Goal: Information Seeking & Learning: Understand process/instructions

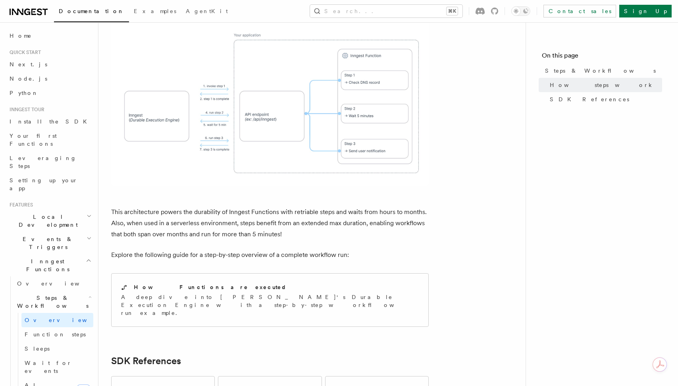
scroll to position [694, 0]
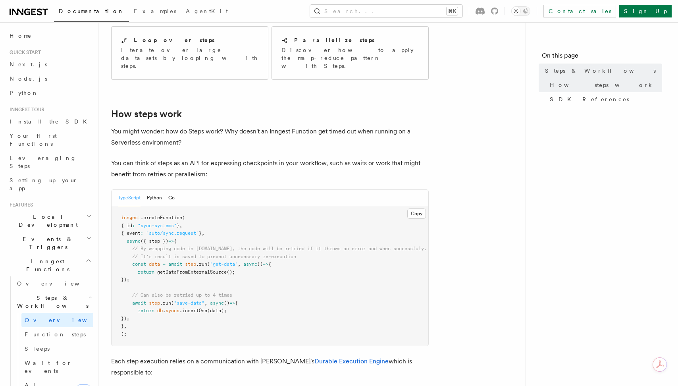
scroll to position [0, 0]
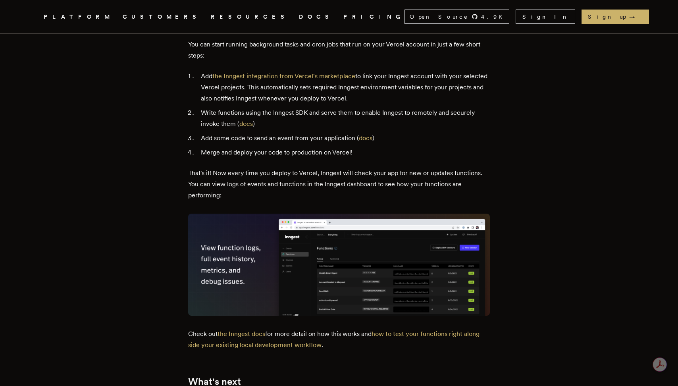
scroll to position [1043, 0]
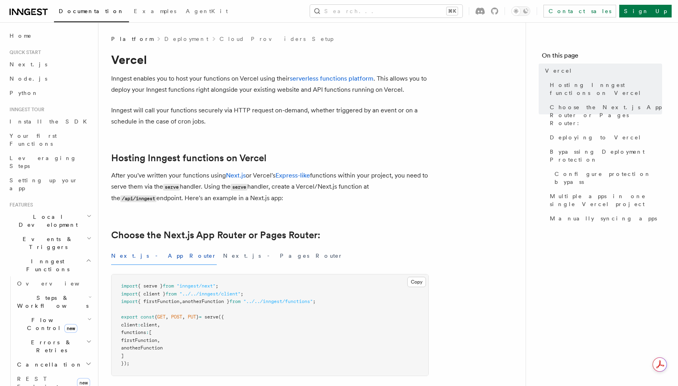
click at [62, 294] on span "Steps & Workflows" at bounding box center [51, 302] width 75 height 16
click at [55, 327] on link "Function steps" at bounding box center [57, 334] width 72 height 14
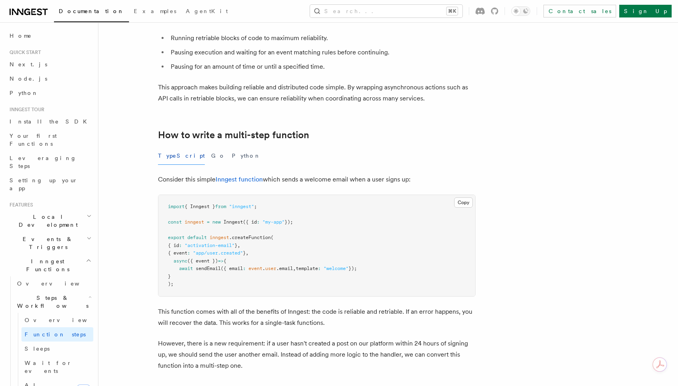
scroll to position [155, 0]
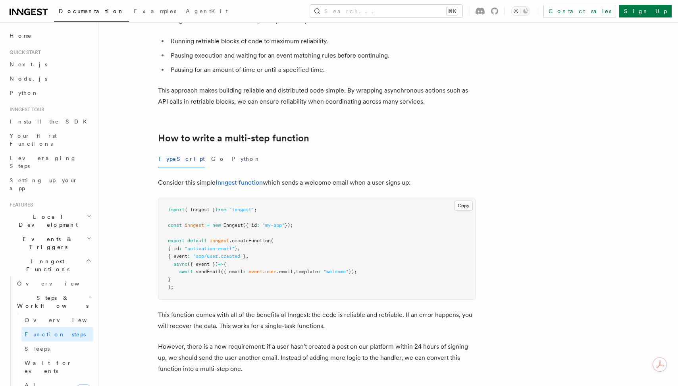
click at [339, 213] on pre "import { Inngest } from "inngest" ; const inngest = new Inngest ({ id : "my-app…" at bounding box center [316, 248] width 317 height 101
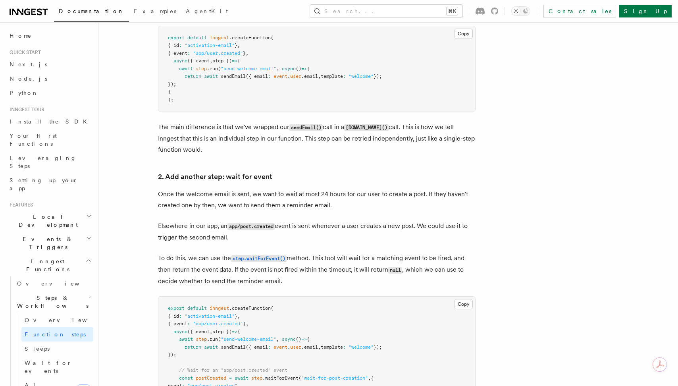
scroll to position [593, 0]
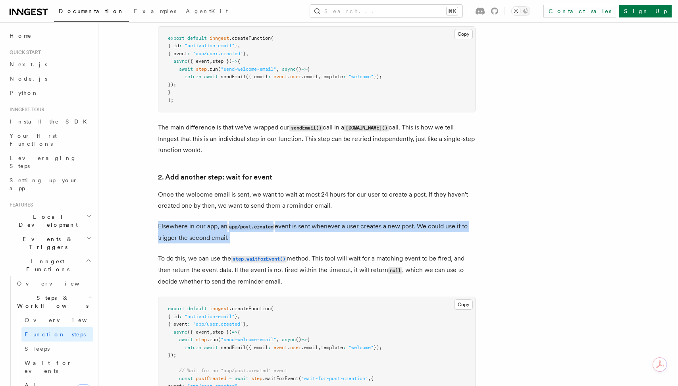
drag, startPoint x: 339, startPoint y: 213, endPoint x: 339, endPoint y: 245, distance: 32.6
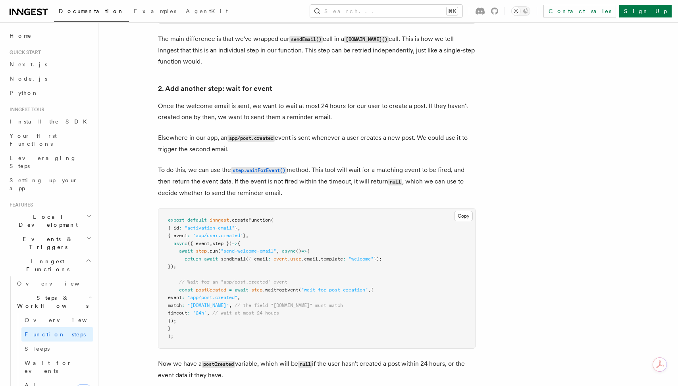
scroll to position [680, 0]
click at [389, 287] on pre "export default inngest .createFunction ( { id : "activation-email" } , { event …" at bounding box center [316, 279] width 317 height 140
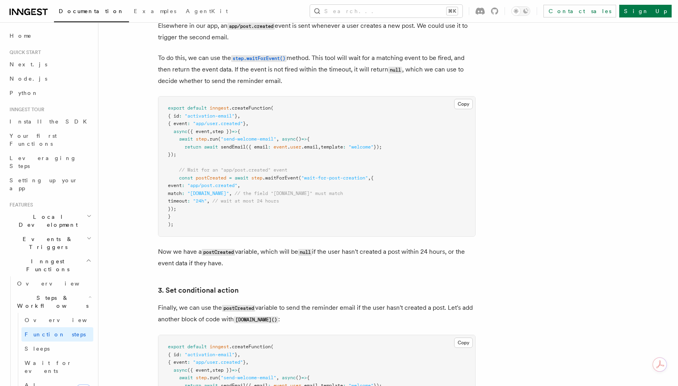
scroll to position [798, 0]
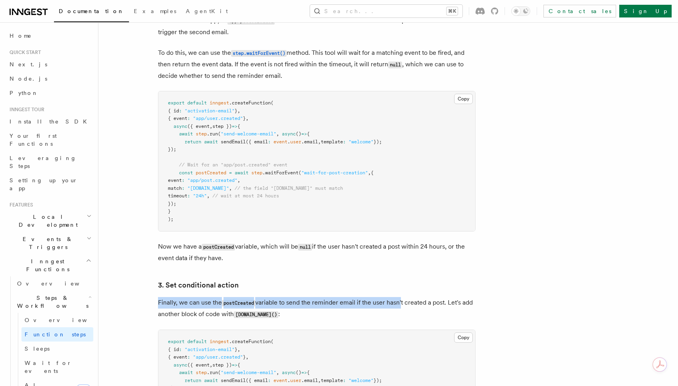
drag, startPoint x: 389, startPoint y: 287, endPoint x: 400, endPoint y: 308, distance: 24.3
click at [400, 308] on p "Finally, we can use the postCreated variable to send the reminder email if the …" at bounding box center [317, 308] width 318 height 23
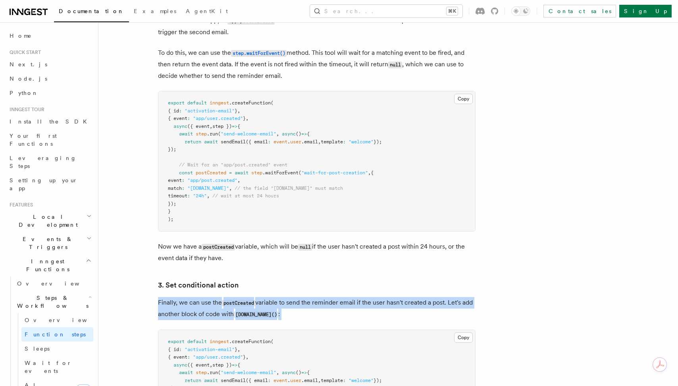
click at [400, 308] on p "Finally, we can use the postCreated variable to send the reminder email if the …" at bounding box center [317, 308] width 318 height 23
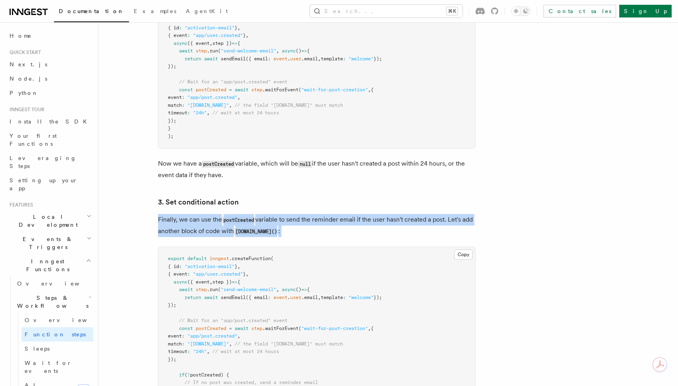
scroll to position [941, 0]
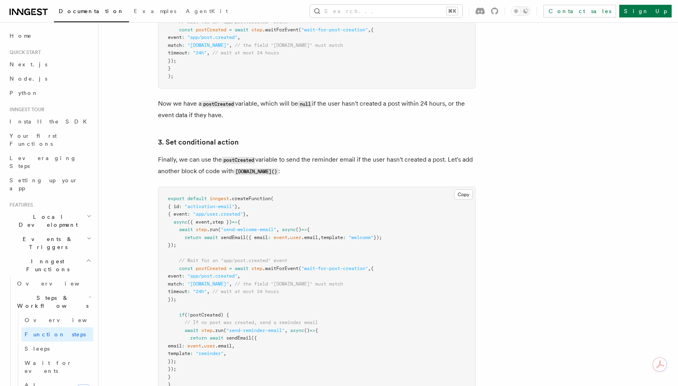
click at [400, 308] on pre "export default inngest .createFunction ( { id : "activation-email" } , { event …" at bounding box center [316, 295] width 317 height 217
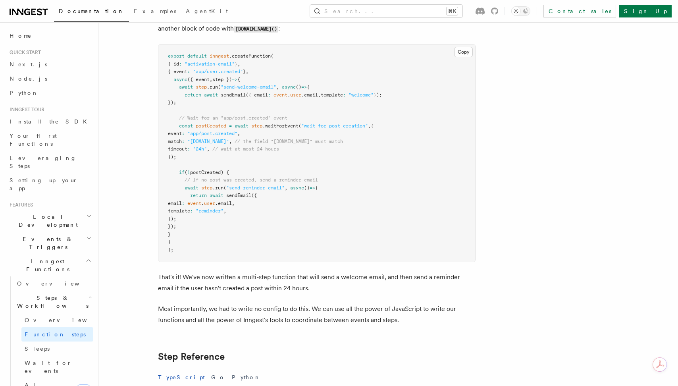
scroll to position [1087, 0]
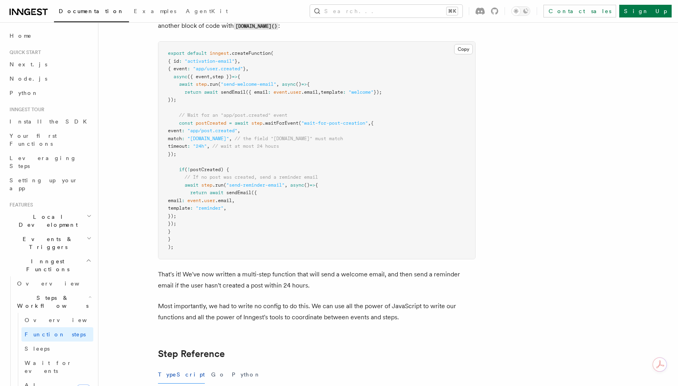
click at [399, 305] on p "Most importantly, we had to write no config to do this. We can use all the powe…" at bounding box center [317, 312] width 318 height 22
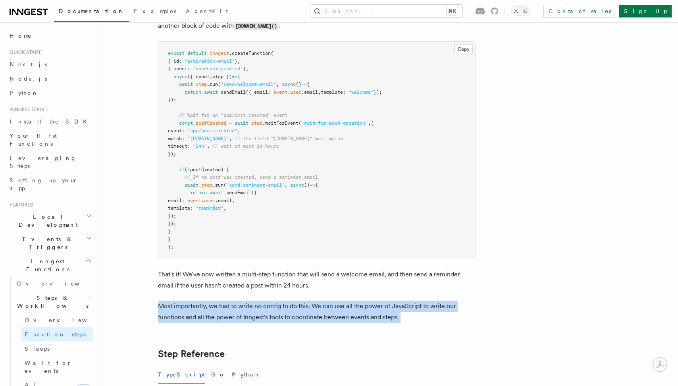
click at [399, 305] on p "Most importantly, we had to write no config to do this. We can use all the powe…" at bounding box center [317, 312] width 318 height 22
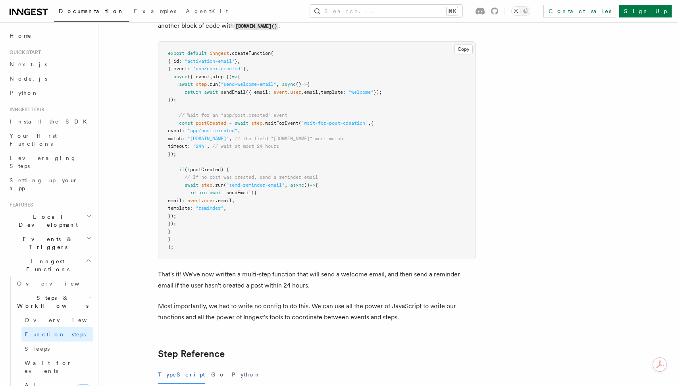
click at [400, 305] on p "Most importantly, we had to write no config to do this. We can use all the powe…" at bounding box center [317, 312] width 318 height 22
click at [399, 305] on p "Most importantly, we had to write no config to do this. We can use all the powe…" at bounding box center [317, 312] width 318 height 22
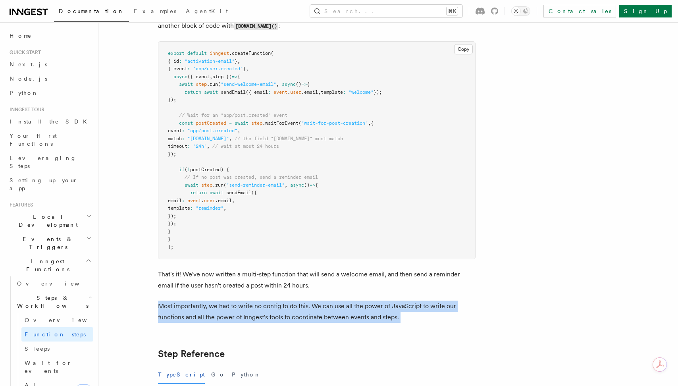
click at [399, 305] on p "Most importantly, we had to write no config to do this. We can use all the powe…" at bounding box center [317, 312] width 318 height 22
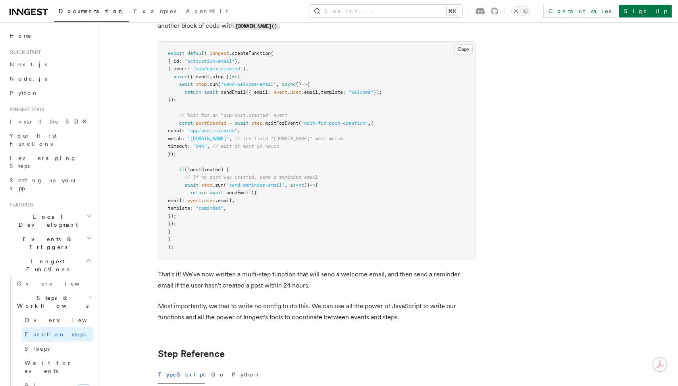
click at [397, 291] on p "That's it! We've now written a multi-step function that will send a welcome ema…" at bounding box center [317, 280] width 318 height 22
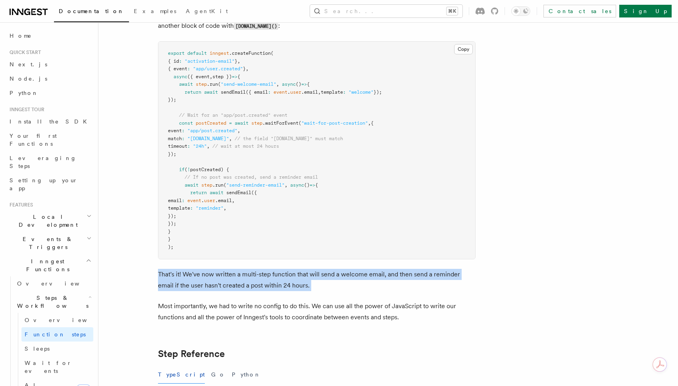
click at [397, 291] on p "That's it! We've now written a multi-step function that will send a welcome ema…" at bounding box center [317, 280] width 318 height 22
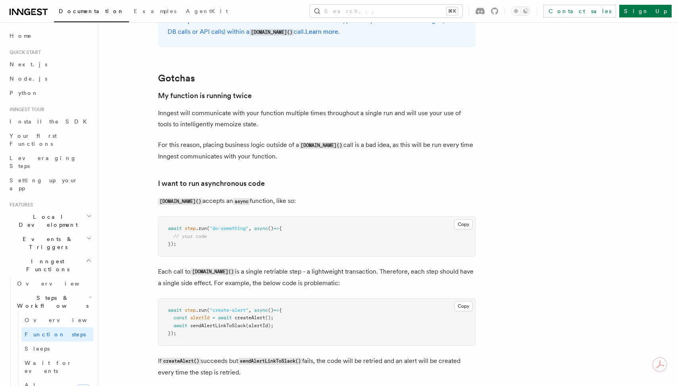
scroll to position [1612, 0]
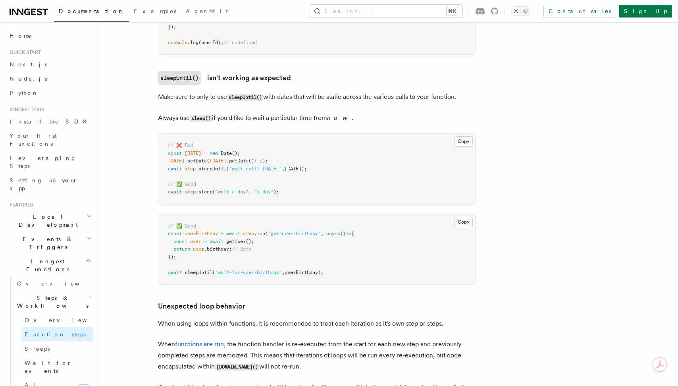
scroll to position [2653, 0]
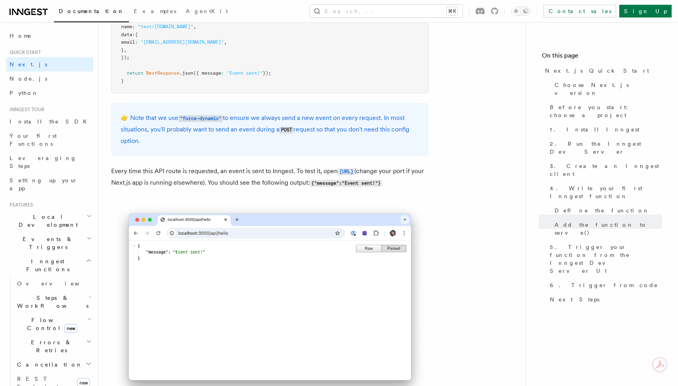
scroll to position [4304, 0]
